Goal: Communication & Community: Answer question/provide support

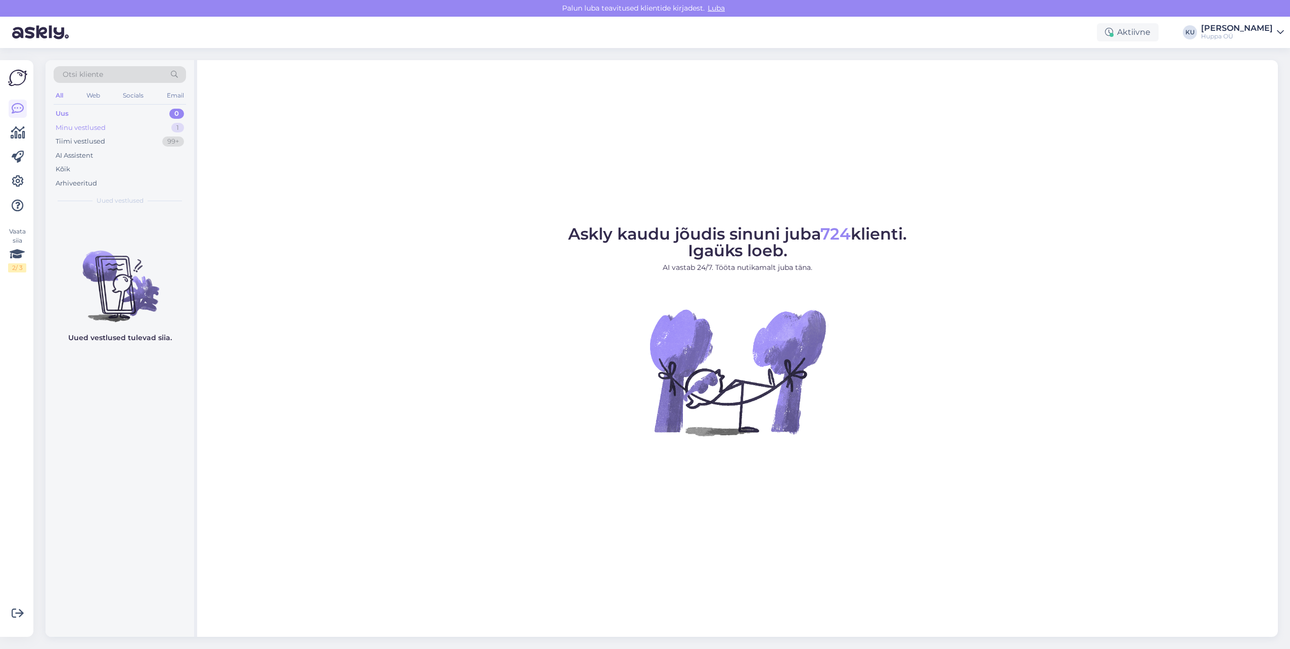
click at [124, 128] on div "Minu vestlused 1" at bounding box center [120, 128] width 132 height 14
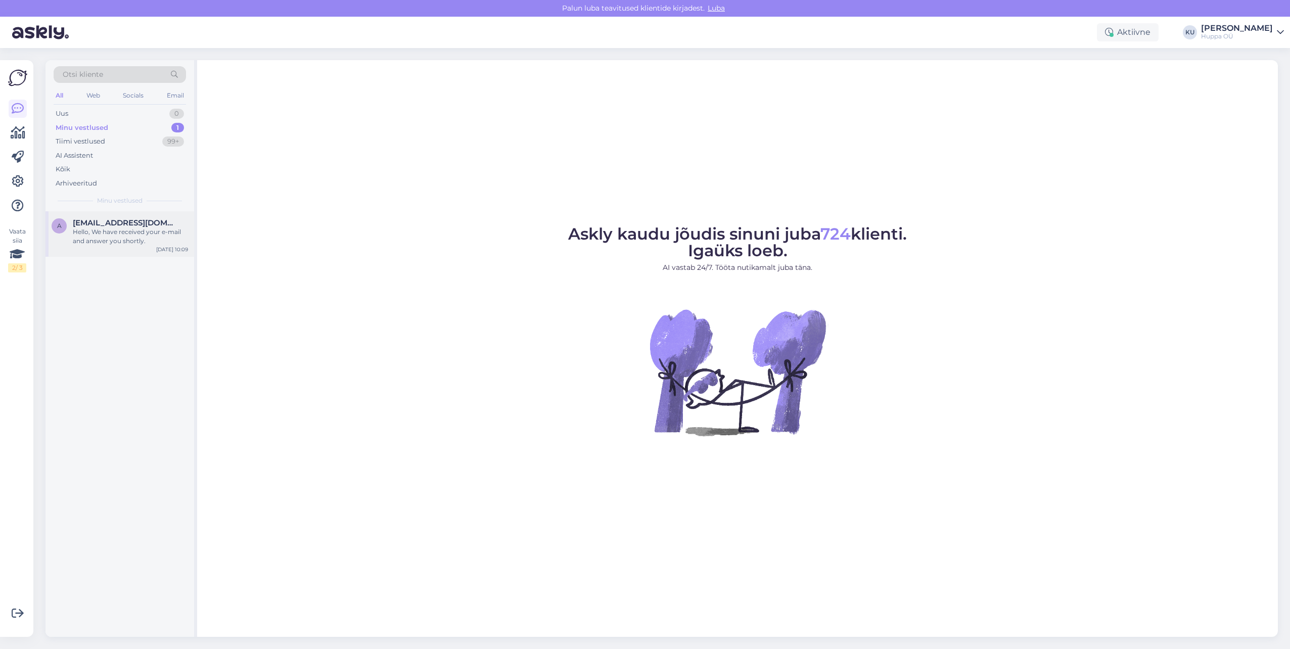
click at [136, 245] on div "Hello, We have received your e-mail and answer you shortly." at bounding box center [130, 236] width 115 height 18
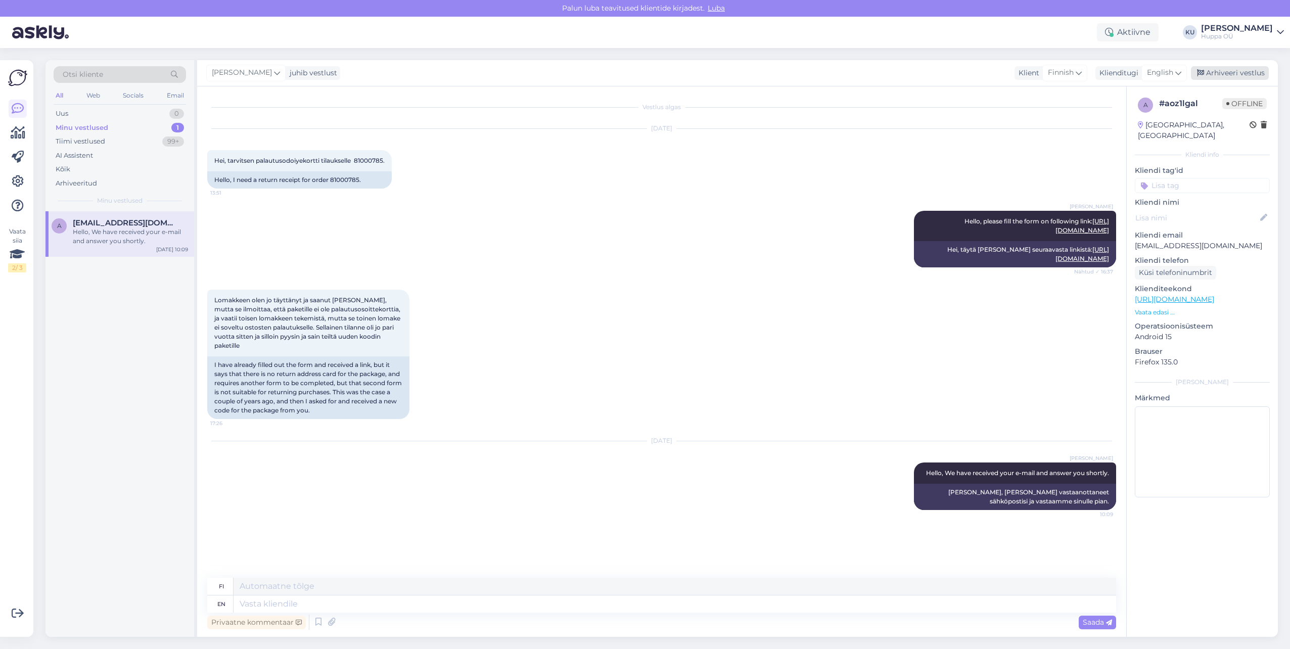
click at [1214, 76] on div "Arhiveeri vestlus" at bounding box center [1230, 73] width 78 height 14
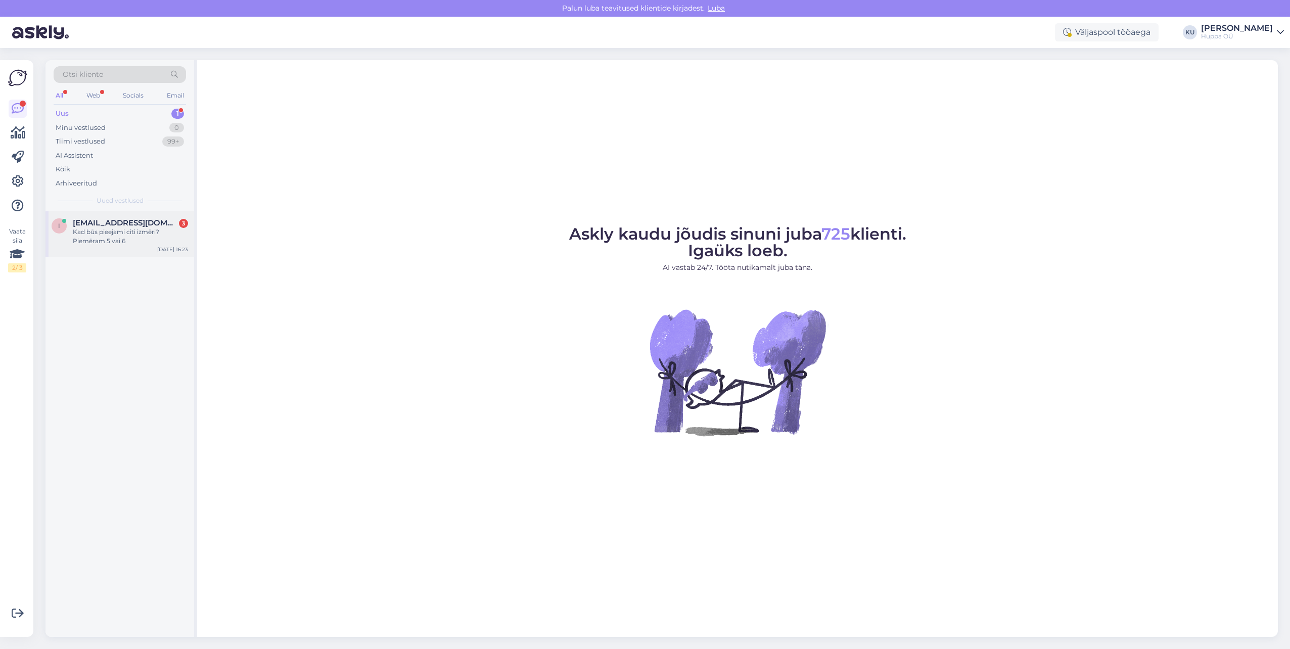
click at [114, 228] on div "Kad būs pieejami citi izmēri? Piemēram 5 vai 6" at bounding box center [130, 236] width 115 height 18
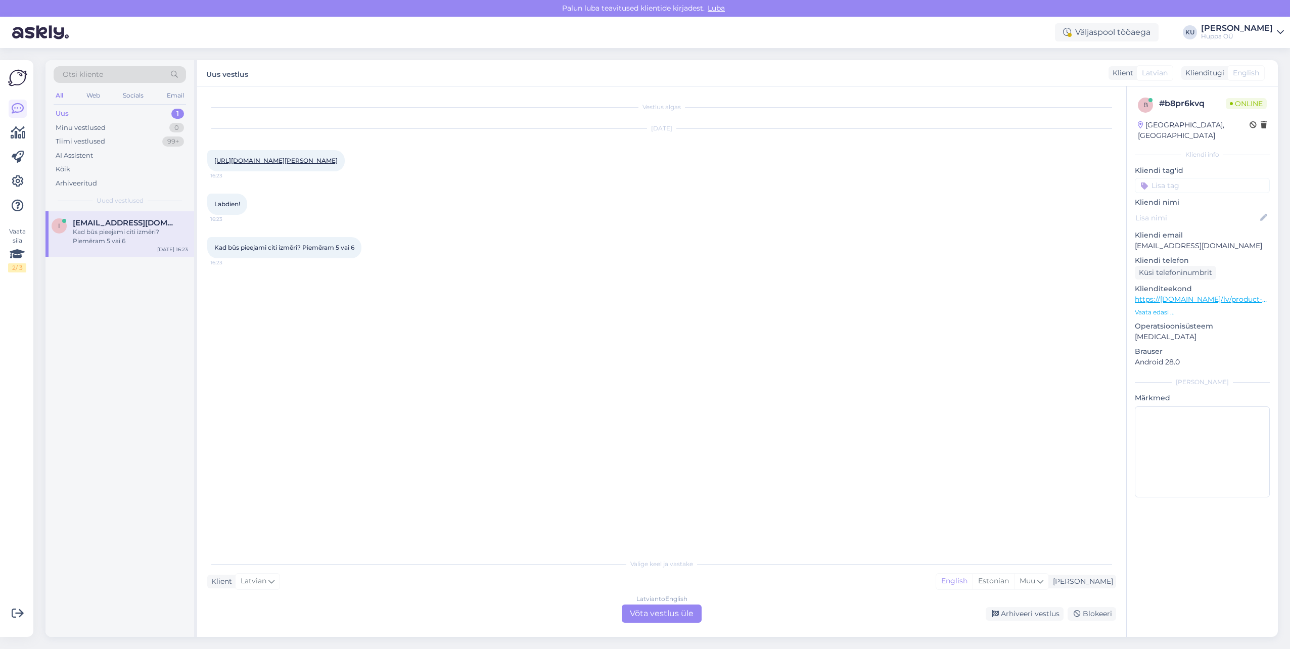
click at [334, 161] on link "[URL][DOMAIN_NAME][PERSON_NAME]" at bounding box center [275, 161] width 123 height 8
click at [663, 608] on div "Latvian to English Võta vestlus üle" at bounding box center [662, 614] width 80 height 18
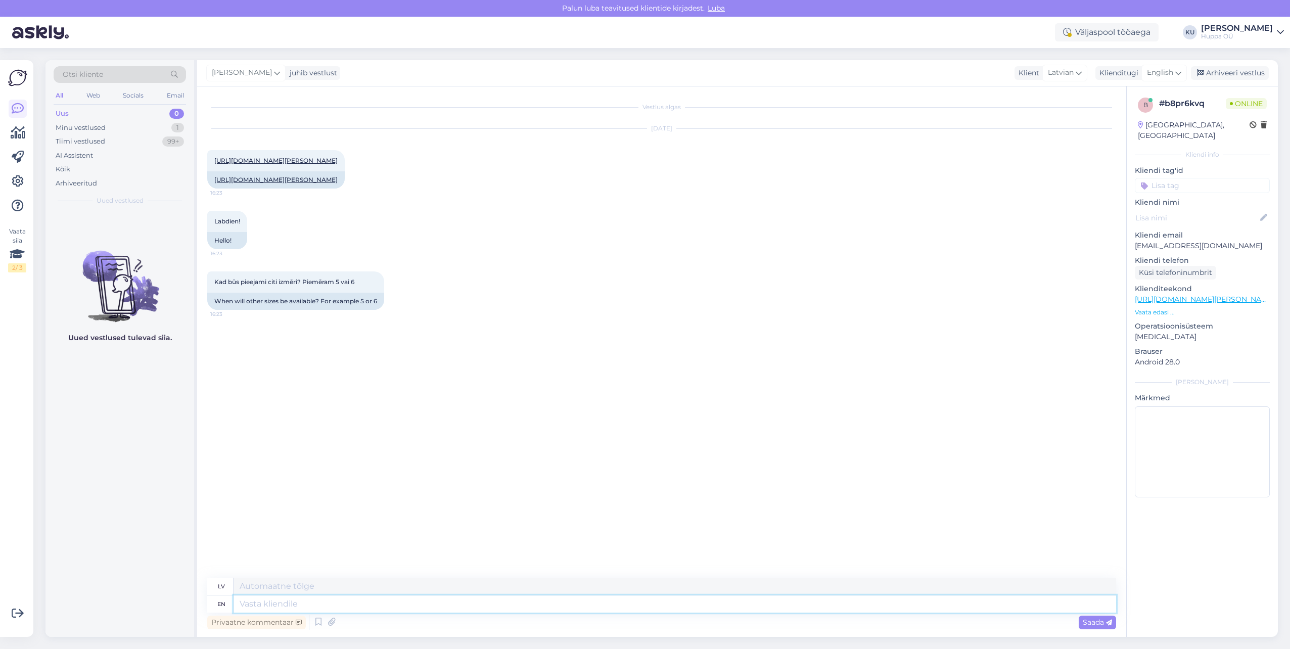
click at [294, 606] on textarea at bounding box center [675, 603] width 883 height 17
type textarea "Hello,"
type textarea "Sveiki,"
type textarea "Hello, Unf"
type textarea "Sveiks, Unf."
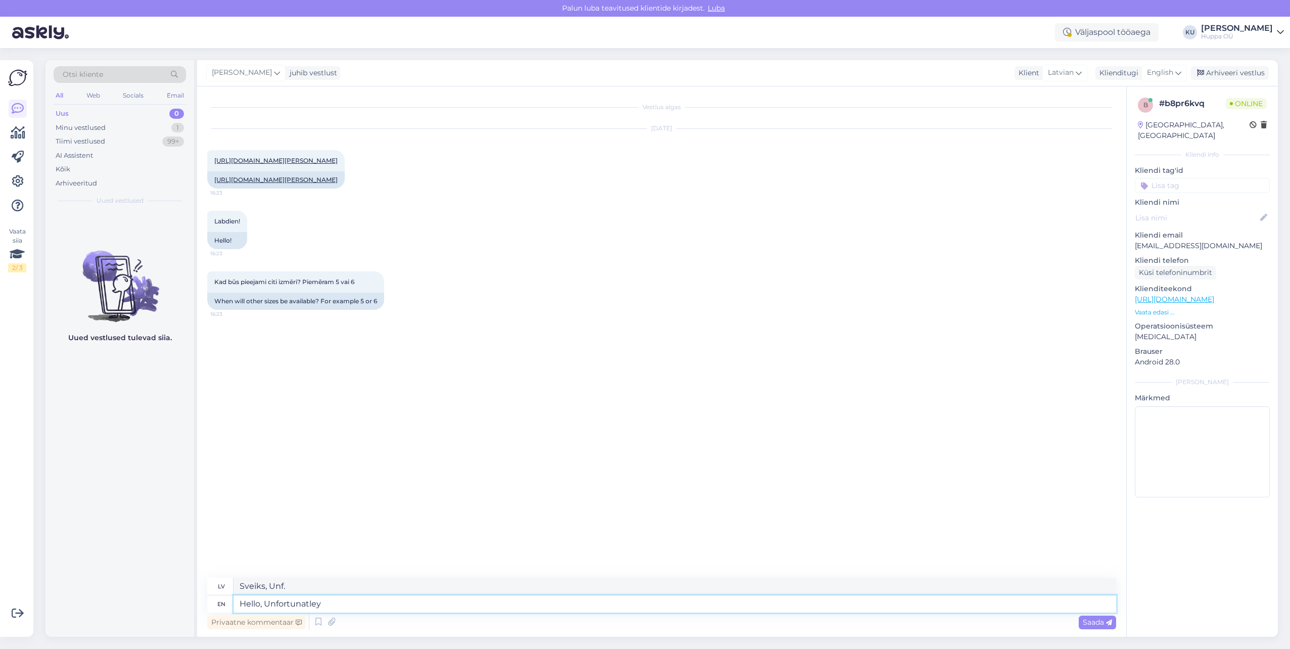
type textarea "Hello, Unfortunatley y"
type textarea "Sveiki, diemžēl"
type textarea "Hello, Unfortunatley thse"
type textarea "Sveiki, diemžēl tā"
type textarea "Hello, Unfortunatley those it"
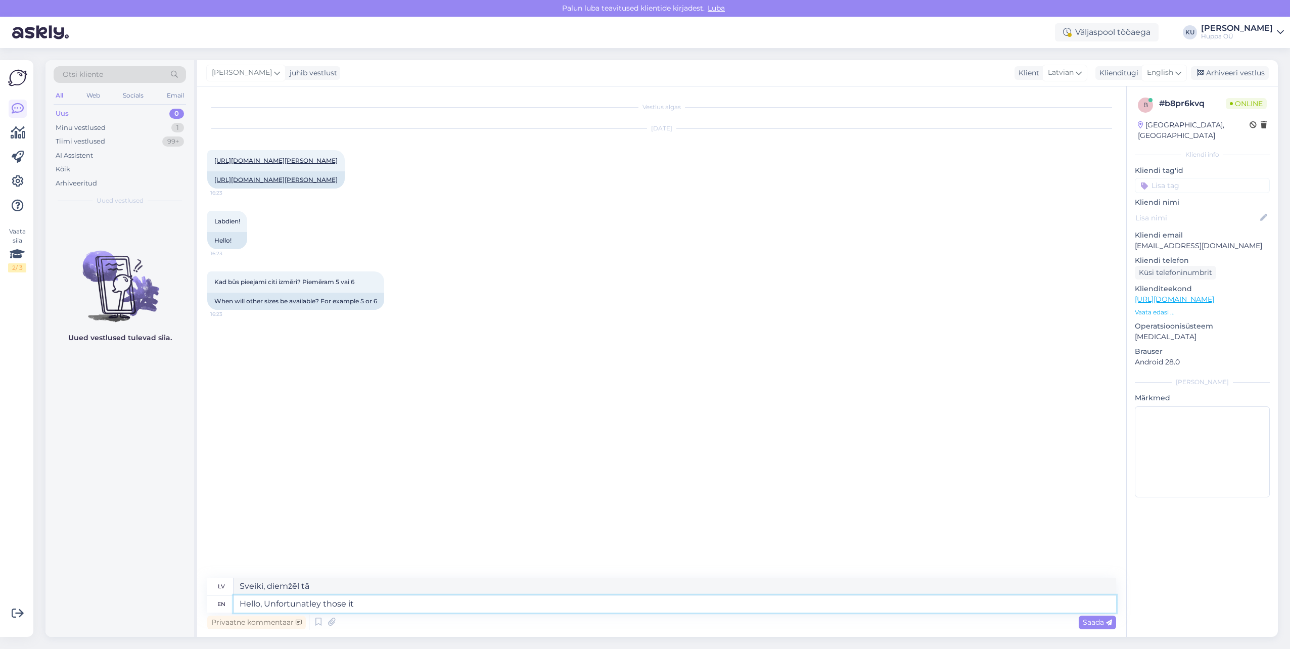
type textarea "Sveiki, diemžēl tiem"
type textarea "Hello, Unfortunatley those items a"
type textarea "Sveiki, diemžēl šīs preces"
type textarea "Hello, Unfortunatley those items are"
type textarea "Sveiki, diemžēl šīs preces a"
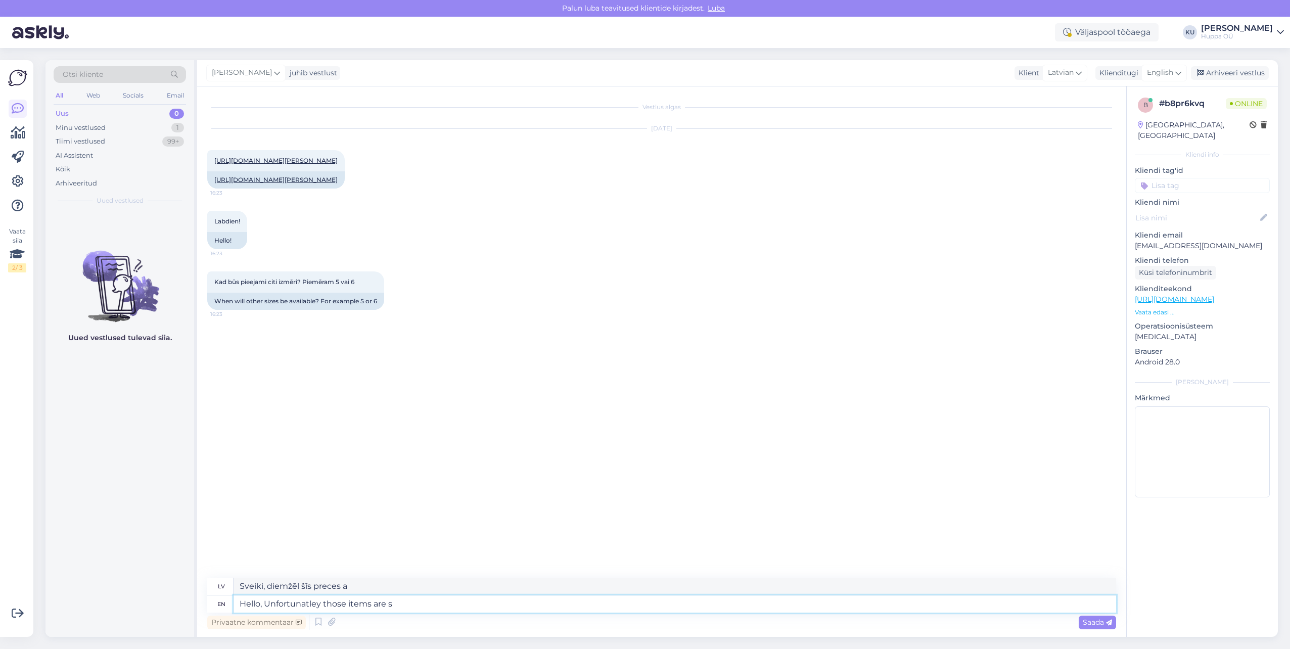
type textarea "Hello, Unfortunatley those items are so"
type textarea "Sveiki, diemžēl šīs preces ir"
type textarea "Hello, Unfortunatley those items are sold"
type textarea "Sveiki, diemžēl šīs preces ir pārdotas."
type textarea "Hello, Unfortunatley those items are sold out and"
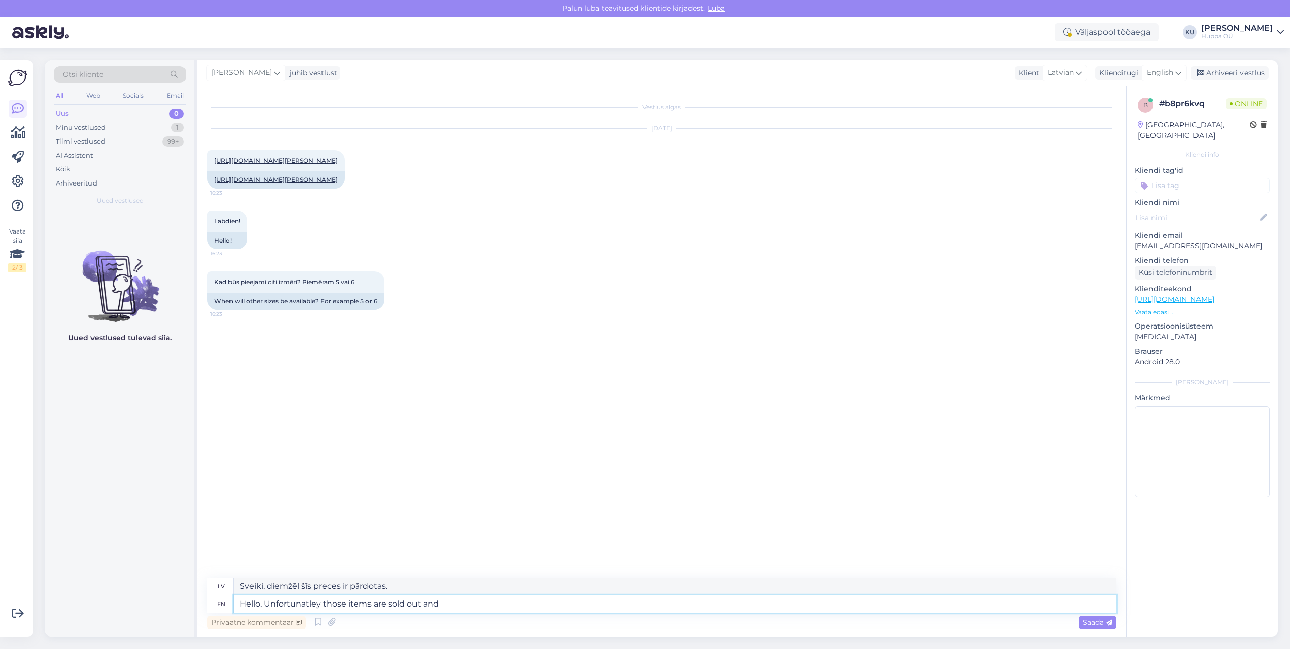
type textarea "Sveiki, diemžēl šīs preces ir izpārdotas."
type textarea "Hello, Unfortunatley those items are sold out and not"
type textarea "Sveiki, diemžēl šīs preces ir izpārdotas un nav"
type textarea "Hello, Unfortunatley those items are sold out and not ava"
type textarea "Sveiki, diemžēl šīs preces ir izpārdotas un nav pieejamas."
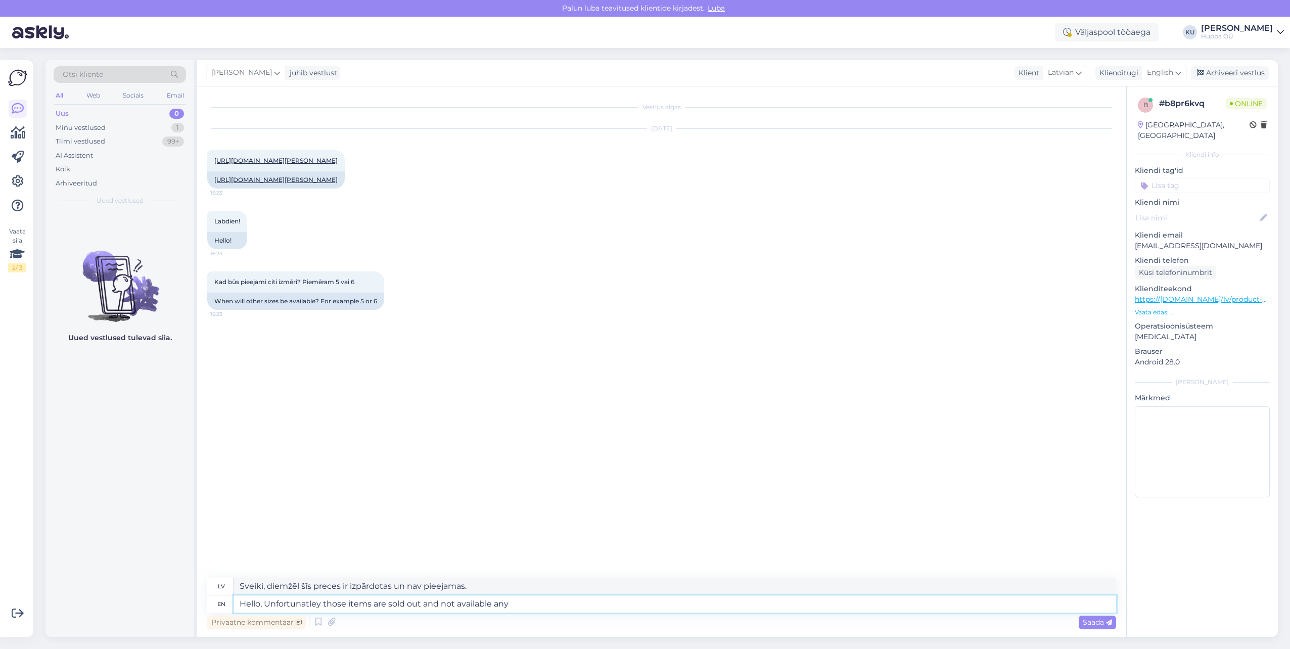
type textarea "Hello, Unfortunatley those items are sold out and not available any m"
type textarea "Sveiki, diemžēl šīs preces ir izpārdotas un vairs nav pieejamas."
click at [305, 605] on textarea "Hello, Unfortunatley those items are sold out and not available any more." at bounding box center [675, 603] width 883 height 17
type textarea "Hello, Unfor those items are sold out and not available any more."
type textarea "Sveiki, bet šīs preces ir izpārdotas un vairs nav pieejamas."
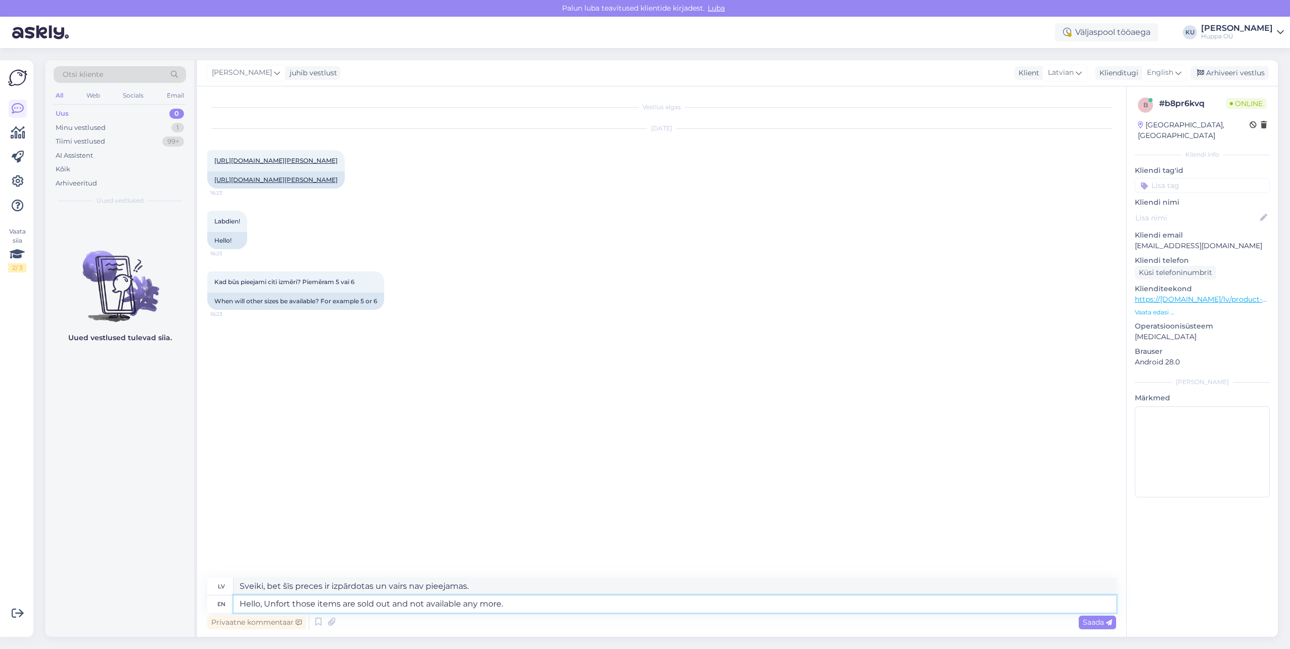
type textarea "Hello, Unfortu those items are sold out and not available any more."
type textarea "Sveiki, diemžēl šīs preces ir izpārdotas un vairs nav pieejamas."
click at [615, 608] on textarea "Hello, Unfortunatley those items are sold out and not available any more." at bounding box center [675, 603] width 883 height 17
click at [310, 604] on textarea "Hello, Unfortunatley those items are sold out and not available any more." at bounding box center [675, 603] width 883 height 17
click at [361, 601] on textarea "Hello, Unfortunately those items are sold out and not available any more." at bounding box center [675, 603] width 883 height 17
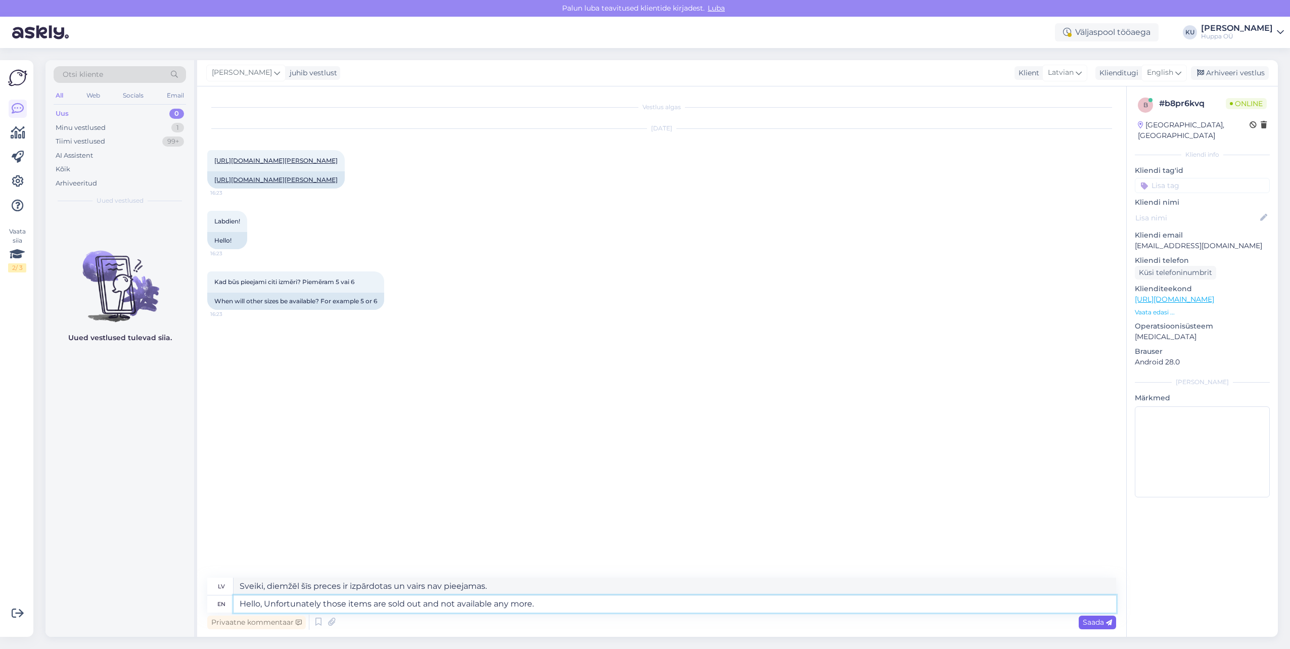
type textarea "Hello, Unfortunately those items are sold out and not available any more."
click at [1098, 624] on span "Saada" at bounding box center [1097, 622] width 29 height 9
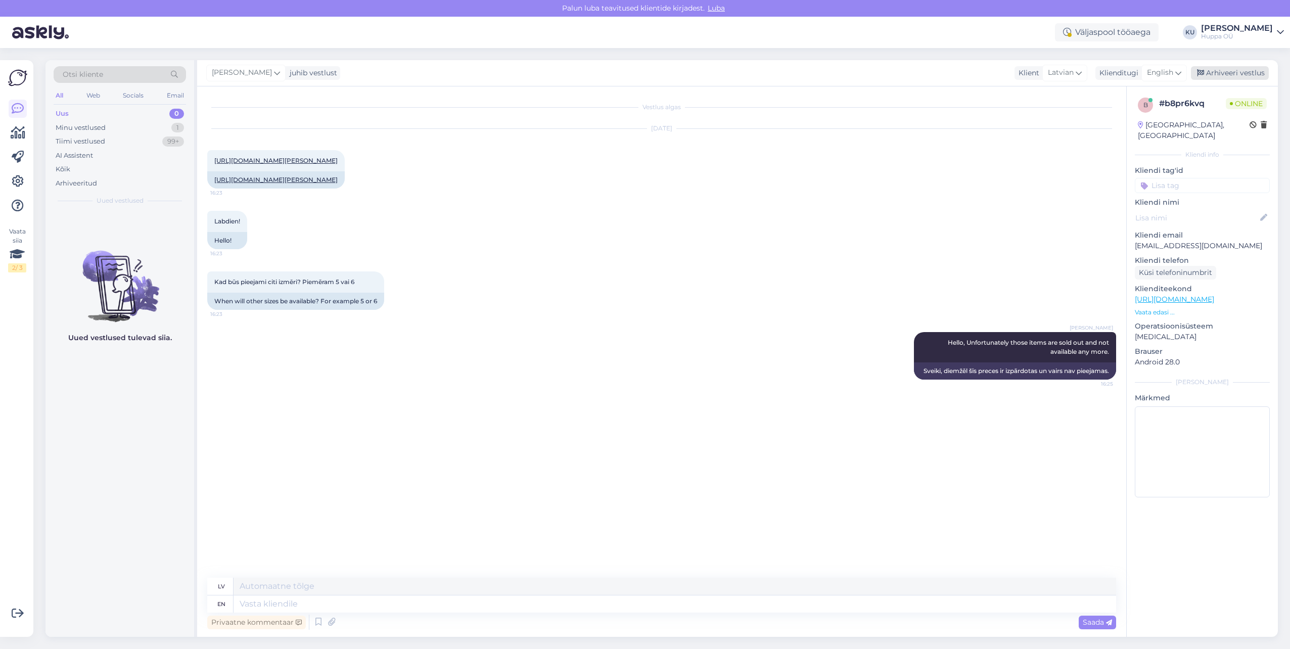
click at [1228, 74] on div "Arhiveeri vestlus" at bounding box center [1230, 73] width 78 height 14
